Goal: Task Accomplishment & Management: Complete application form

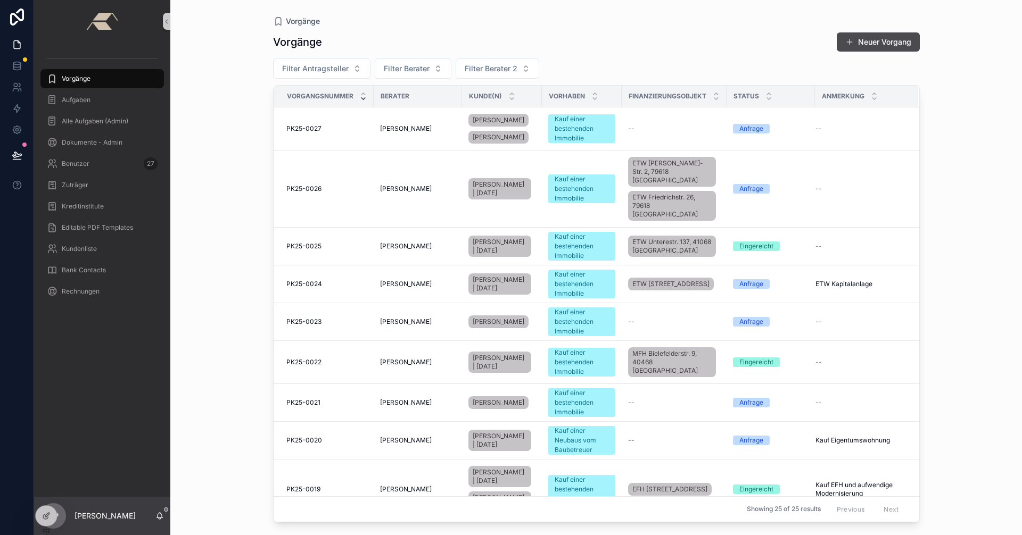
click at [109, 82] on div "Vorgänge" at bounding box center [102, 78] width 111 height 17
click at [330, 123] on td "PK25-0027 PK25-0027" at bounding box center [324, 128] width 100 height 43
click at [332, 126] on div "PK25-0027 PK25-0027" at bounding box center [326, 129] width 81 height 9
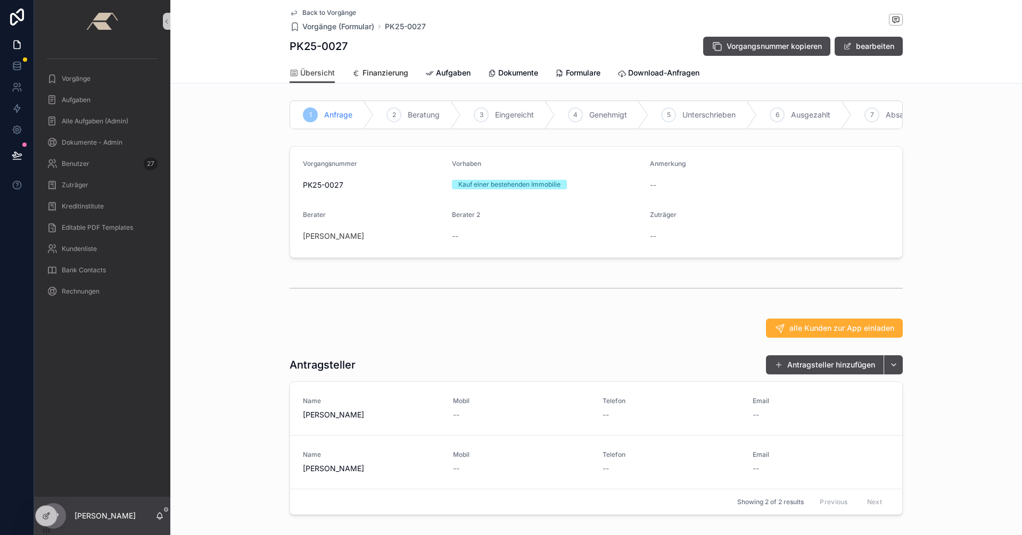
click at [373, 70] on span "Finanzierung" at bounding box center [385, 73] width 46 height 11
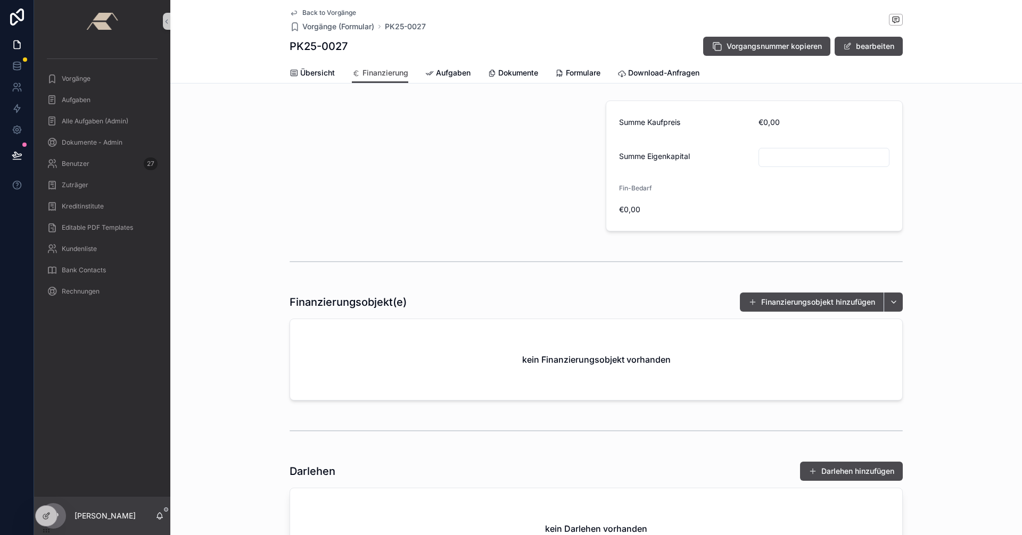
click at [313, 11] on span "Back to Vorgänge" at bounding box center [329, 13] width 54 height 9
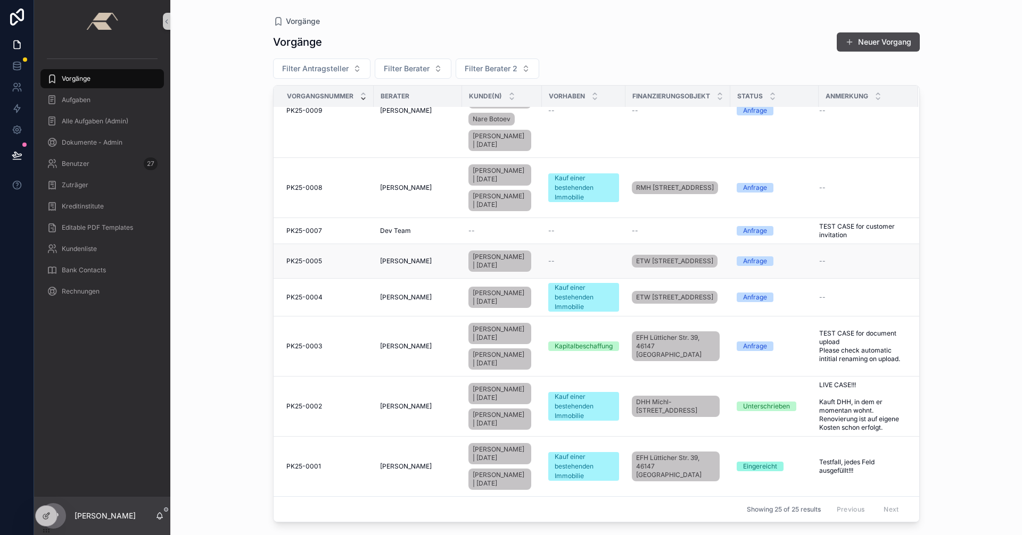
scroll to position [918, 0]
click at [350, 453] on td "PK25-0001 PK25-0001" at bounding box center [324, 467] width 100 height 60
click at [355, 462] on div "PK25-0001 PK25-0001" at bounding box center [326, 466] width 81 height 9
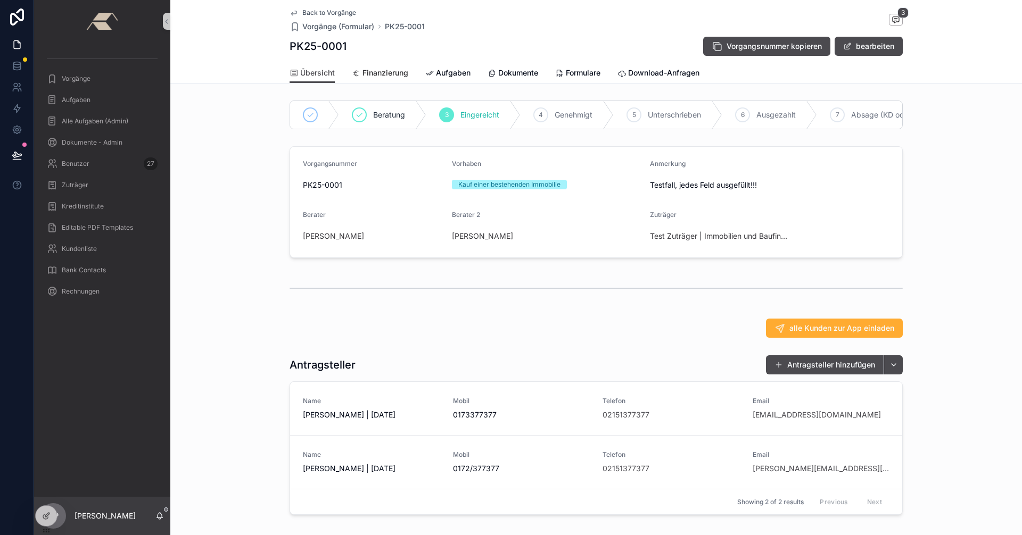
click at [394, 69] on span "Finanzierung" at bounding box center [385, 73] width 46 height 11
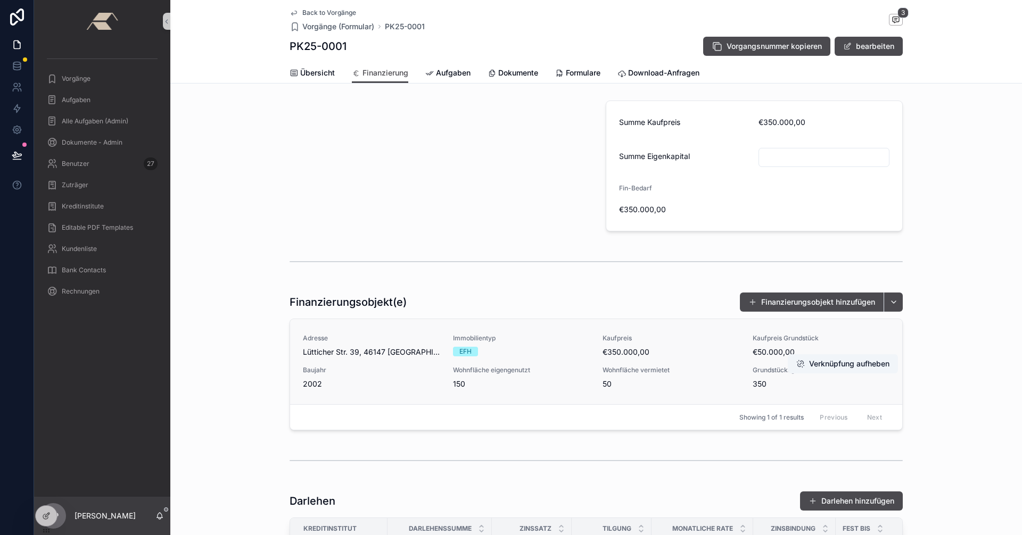
click at [415, 334] on span "Adresse" at bounding box center [371, 338] width 137 height 9
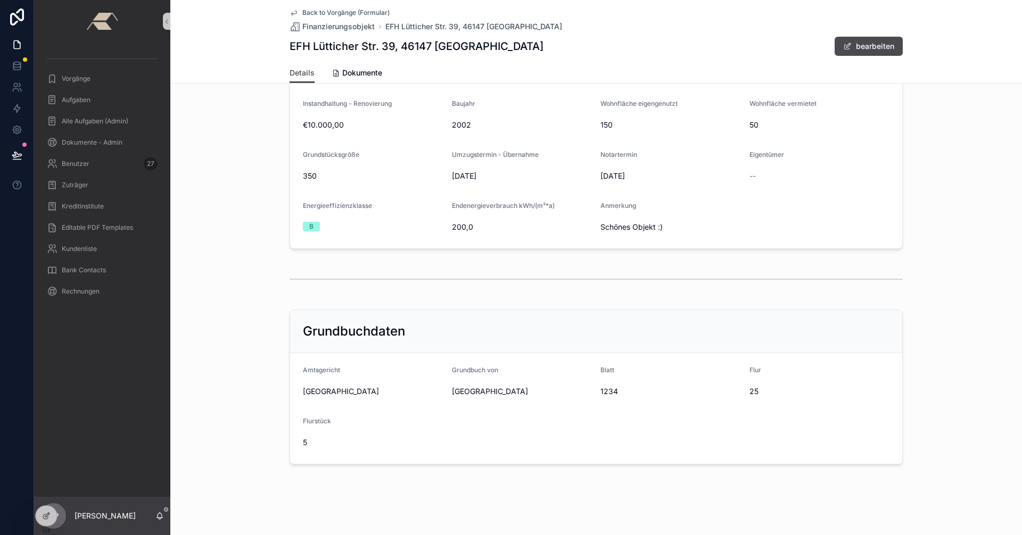
scroll to position [112, 0]
click at [53, 515] on div at bounding box center [46, 516] width 21 height 20
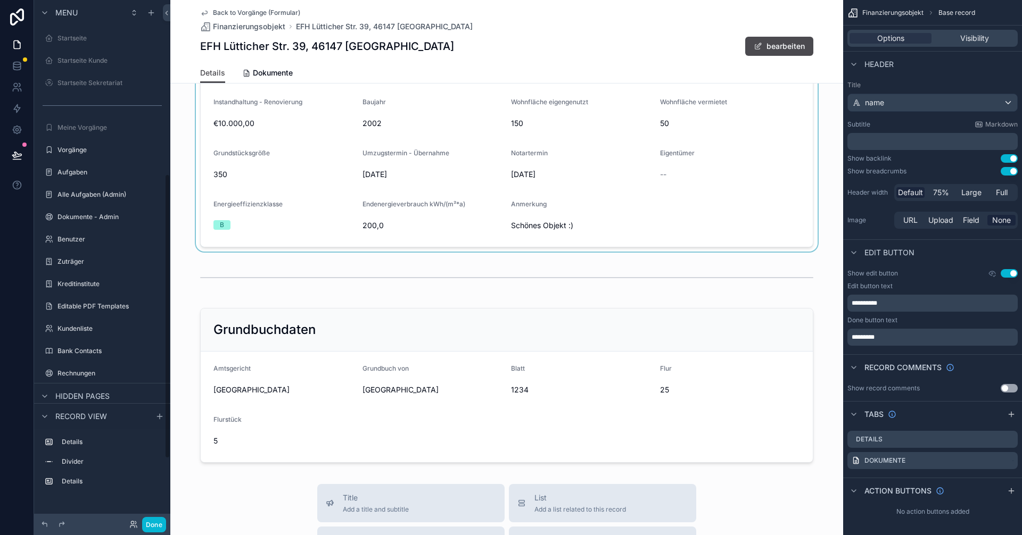
scroll to position [319, 0]
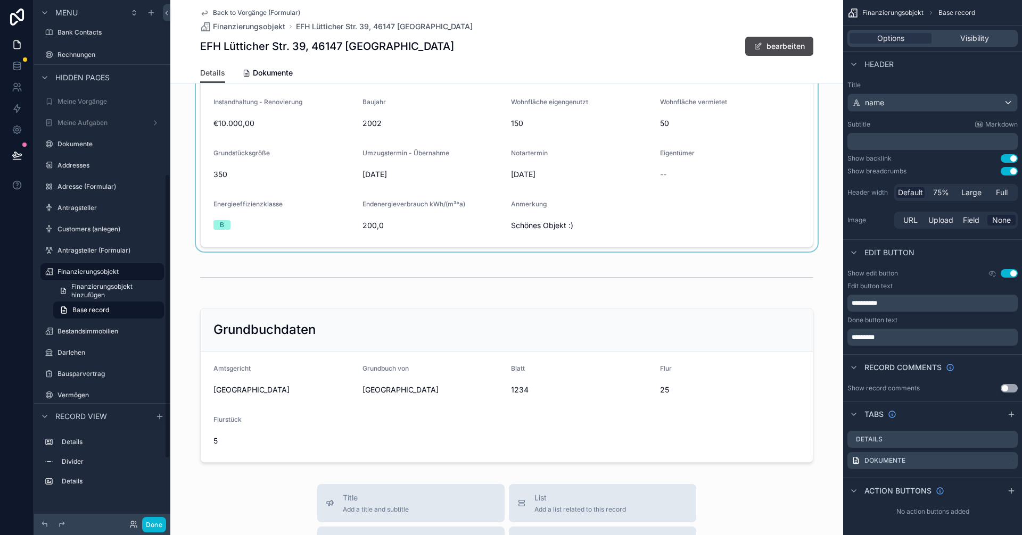
click at [548, 118] on div "scrollable content" at bounding box center [506, 118] width 673 height 268
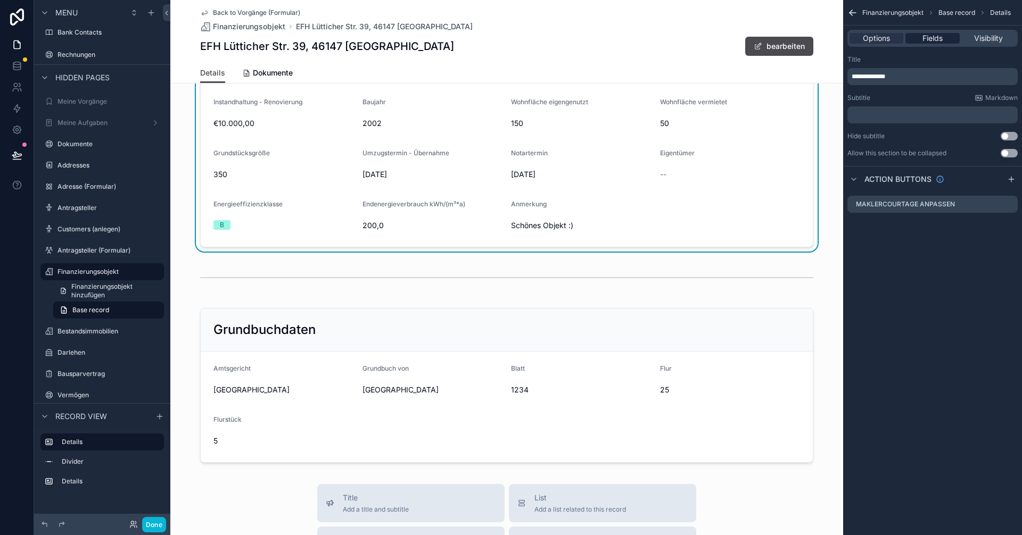
click at [942, 37] on span "Fields" at bounding box center [932, 38] width 20 height 11
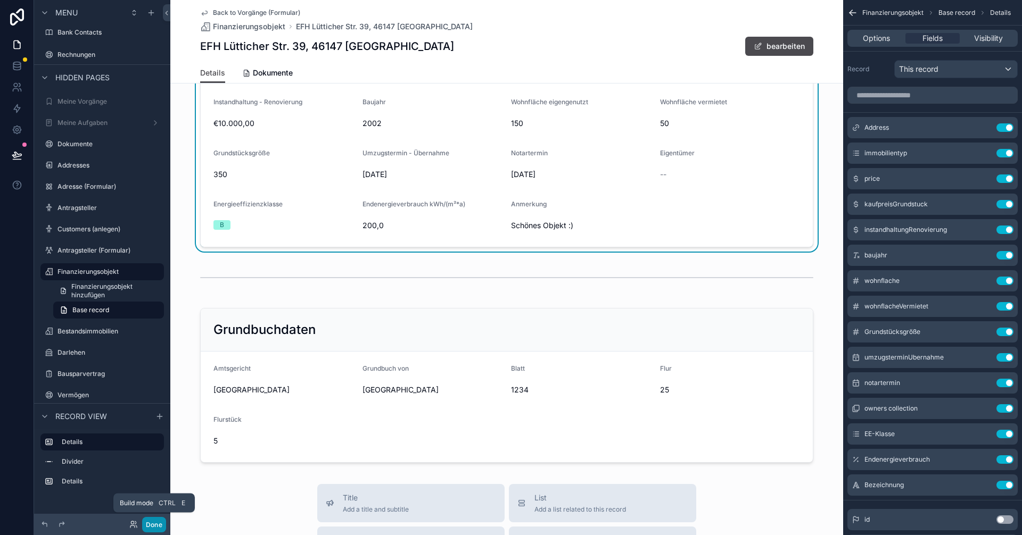
click at [151, 526] on button "Done" at bounding box center [154, 524] width 24 height 15
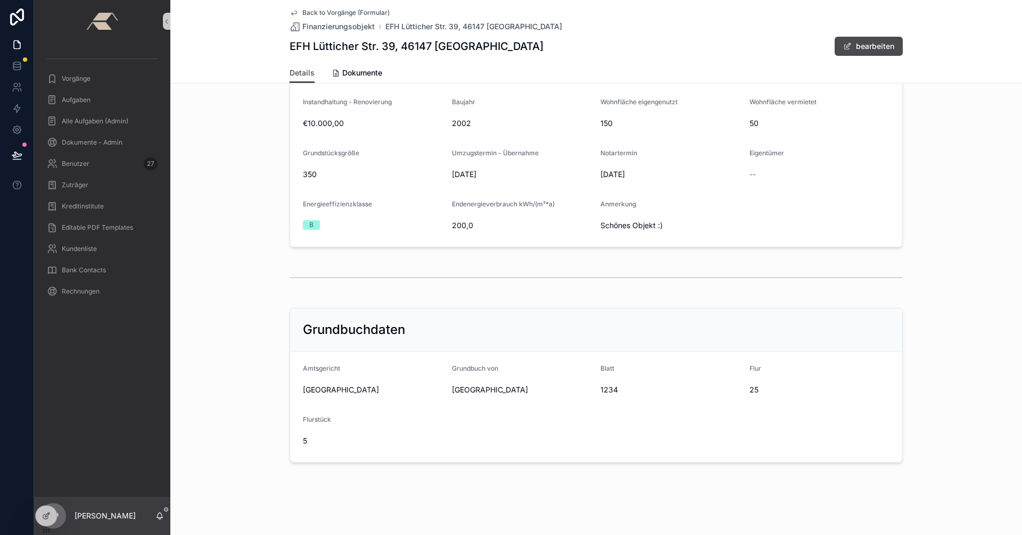
click at [309, 13] on span "Back to Vorgänge (Formular)" at bounding box center [345, 13] width 87 height 9
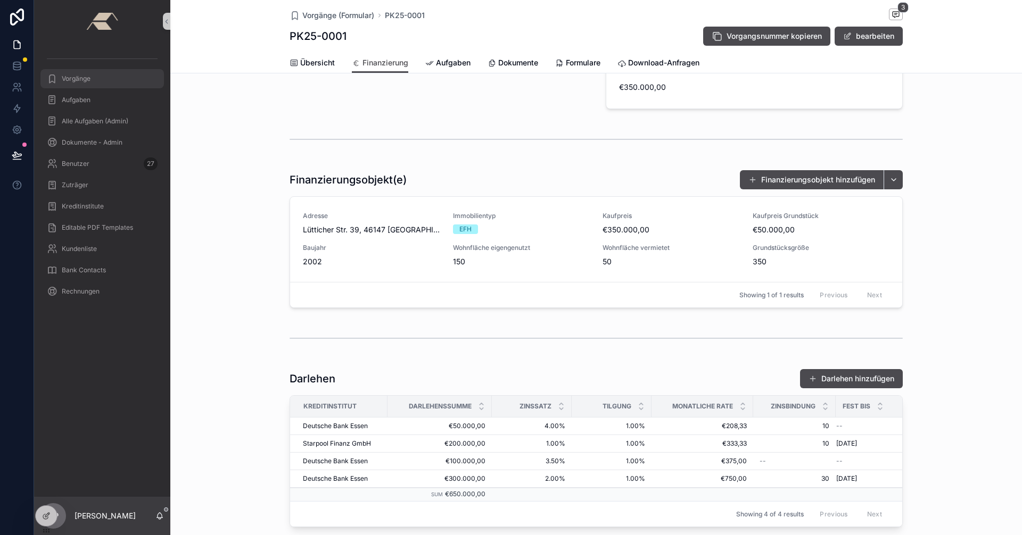
click at [85, 84] on div "Vorgänge" at bounding box center [102, 78] width 111 height 17
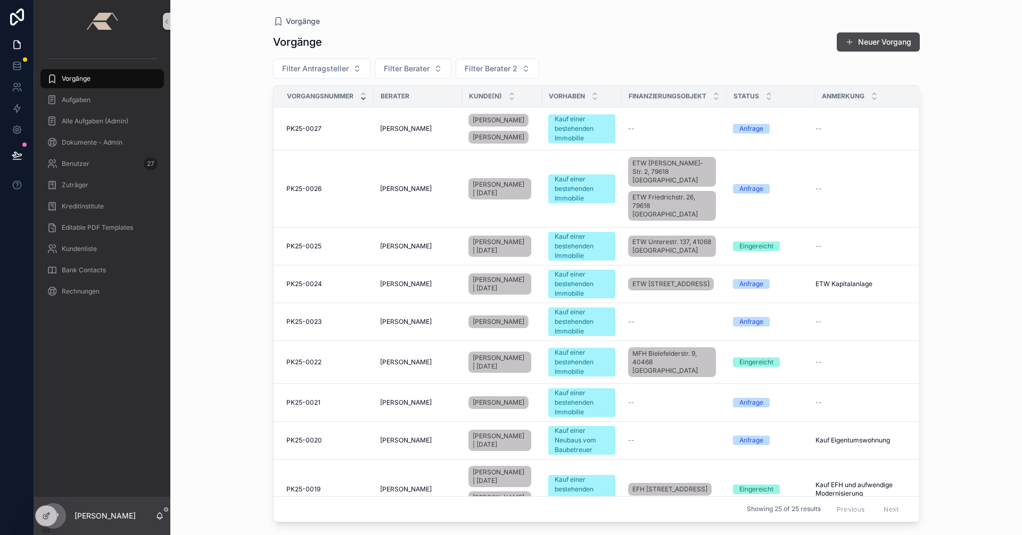
scroll to position [751, 0]
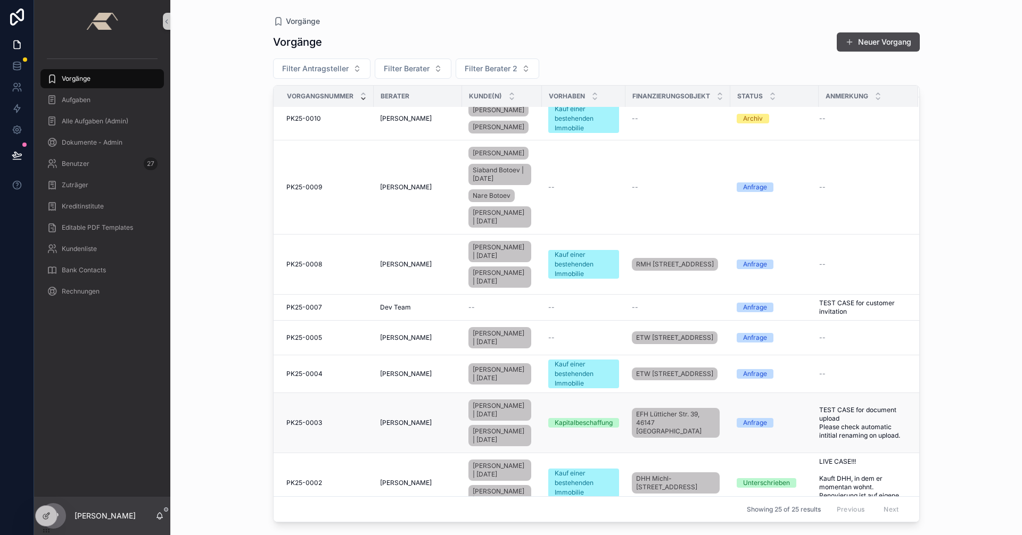
click at [353, 453] on td "PK25-0003 PK25-0003" at bounding box center [324, 423] width 100 height 60
click at [334, 427] on div "PK25-0003 PK25-0003" at bounding box center [326, 423] width 81 height 9
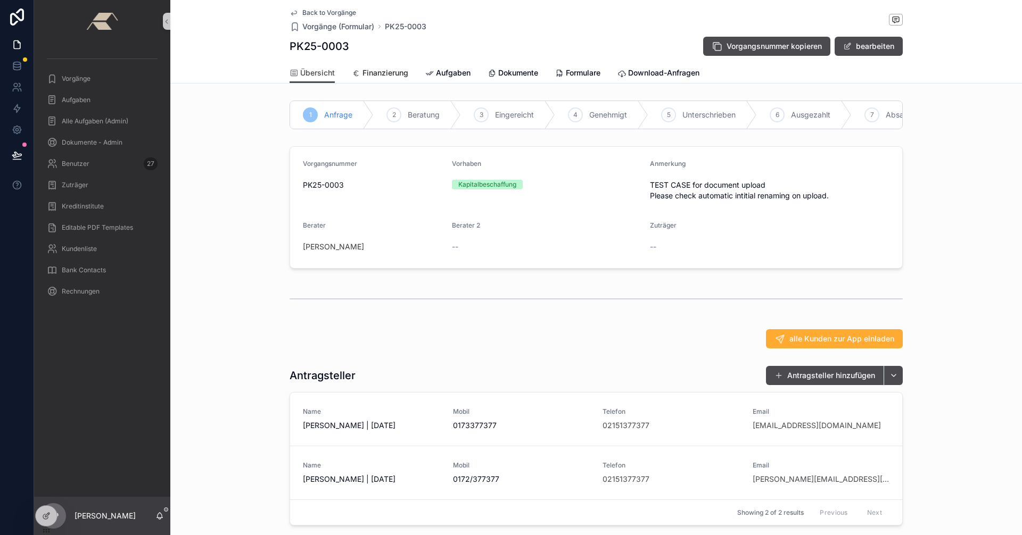
click at [380, 77] on span "Finanzierung" at bounding box center [385, 73] width 46 height 11
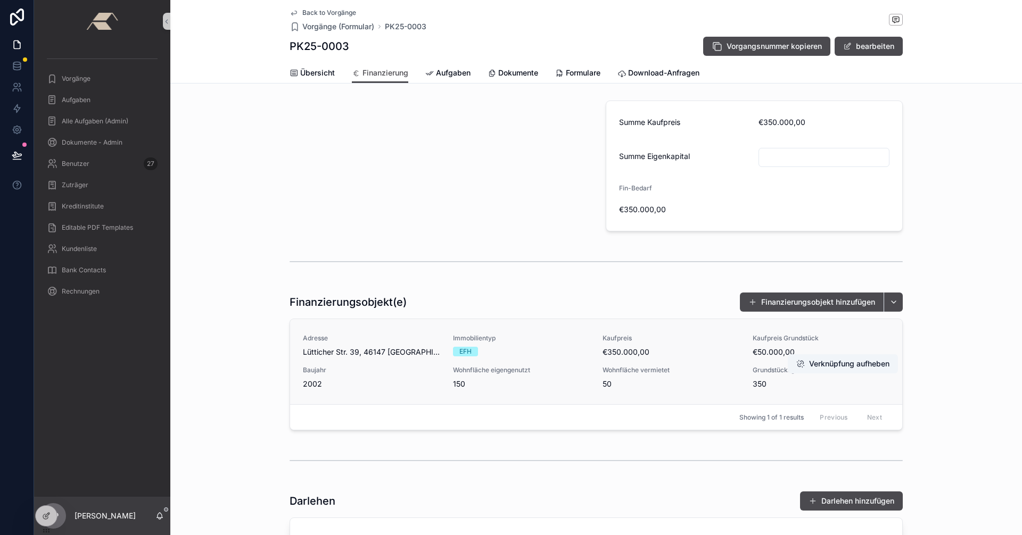
click at [556, 352] on div "EFH" at bounding box center [521, 352] width 137 height 10
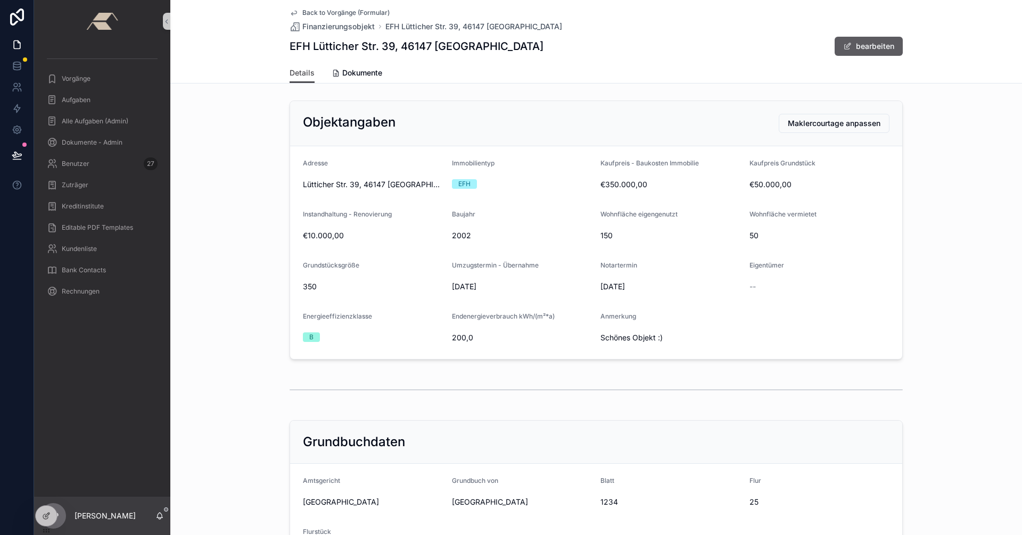
click at [854, 49] on button "bearbeiten" at bounding box center [868, 46] width 68 height 19
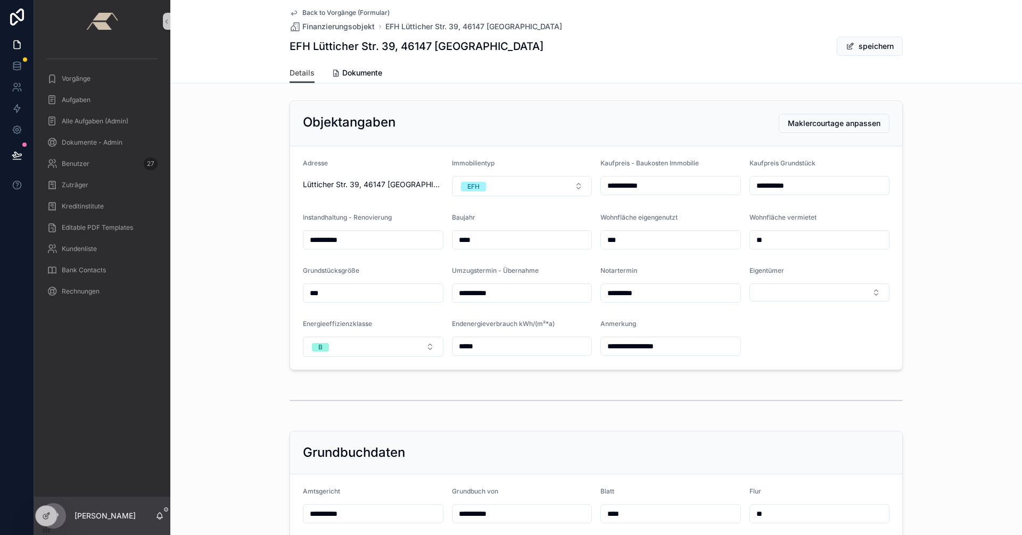
click at [787, 243] on input "**" at bounding box center [819, 240] width 139 height 15
type input "*"
click at [871, 45] on span "speichern" at bounding box center [870, 46] width 66 height 19
click at [868, 45] on button "speichern" at bounding box center [870, 46] width 66 height 19
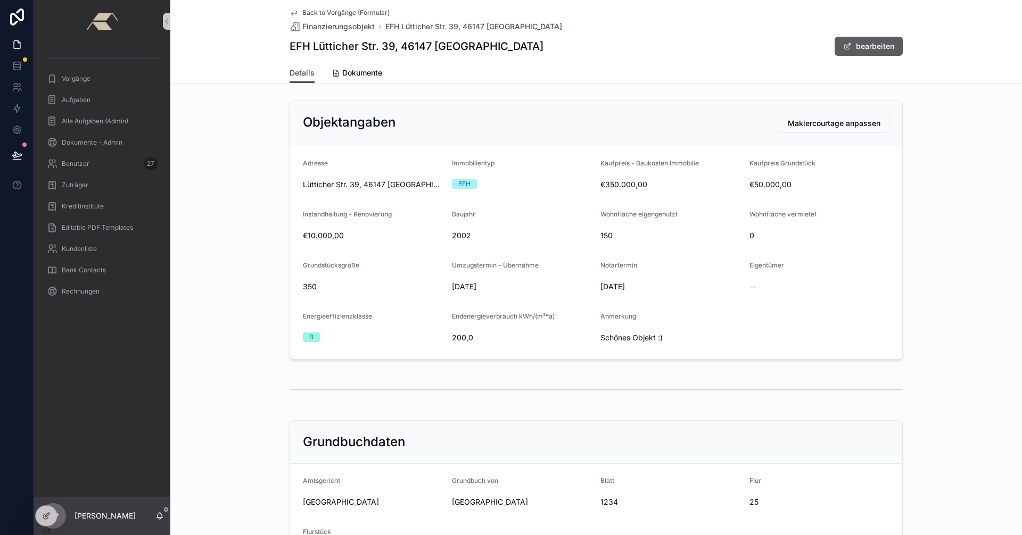
click at [840, 52] on button "bearbeiten" at bounding box center [868, 46] width 68 height 19
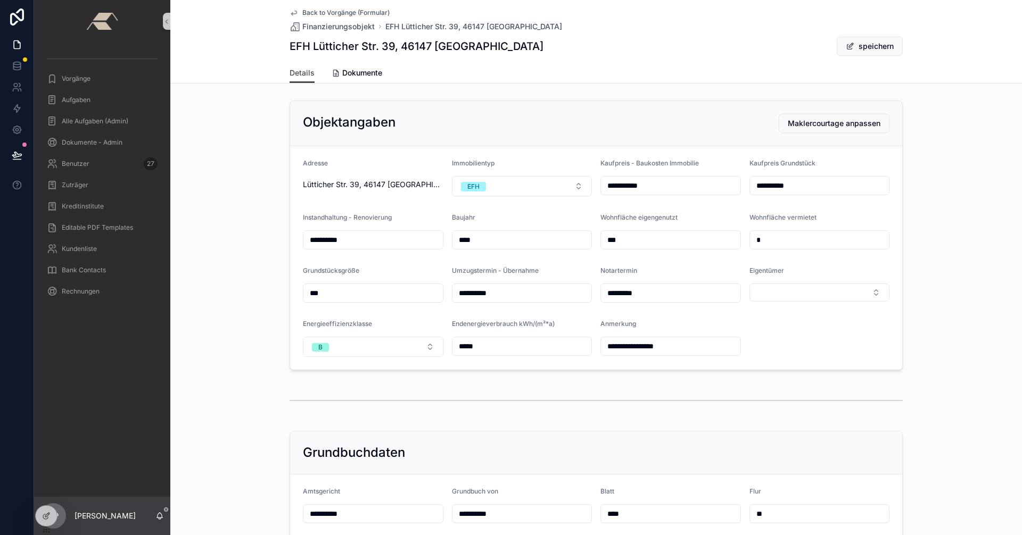
click at [781, 243] on input "*" at bounding box center [819, 240] width 139 height 15
type input "**"
click at [963, 224] on div "**********" at bounding box center [595, 235] width 851 height 278
click at [850, 49] on button "speichern" at bounding box center [870, 46] width 66 height 19
